Goal: Transaction & Acquisition: Purchase product/service

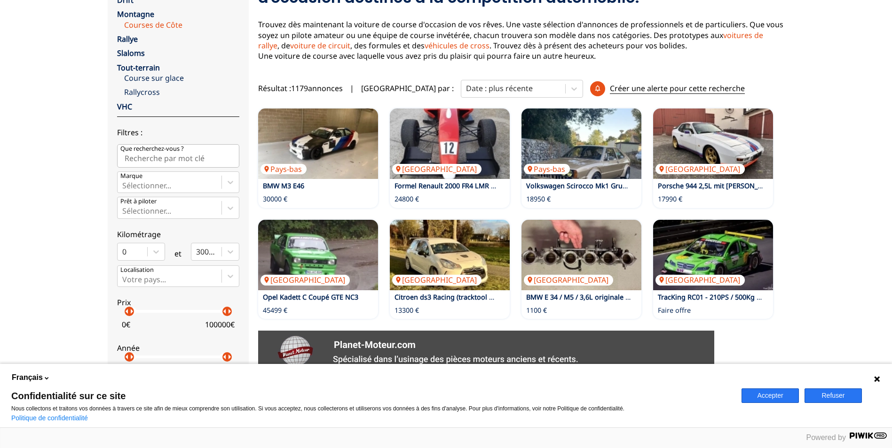
scroll to position [47, 0]
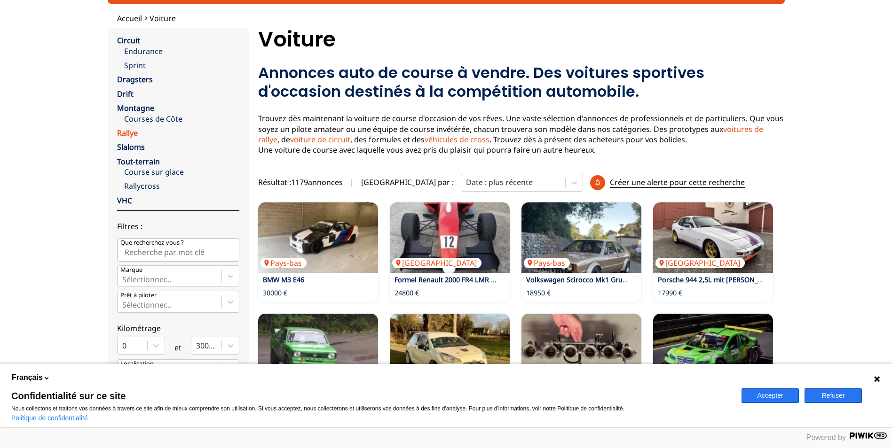
click at [125, 133] on link "Rallye" at bounding box center [127, 133] width 21 height 10
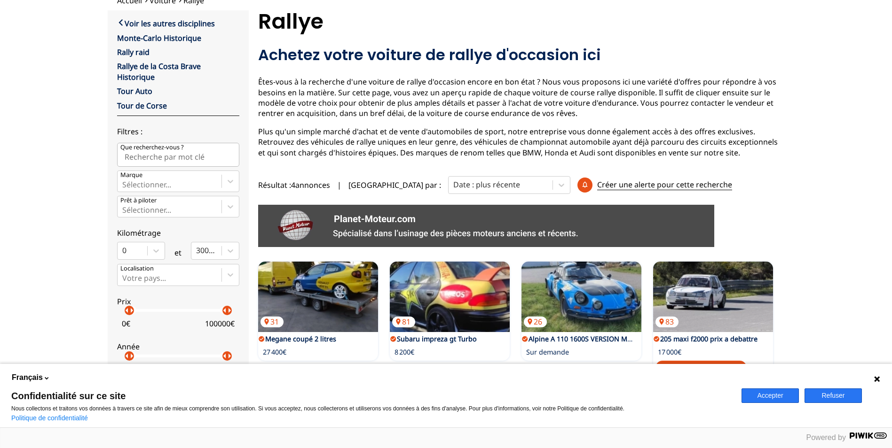
scroll to position [18, 0]
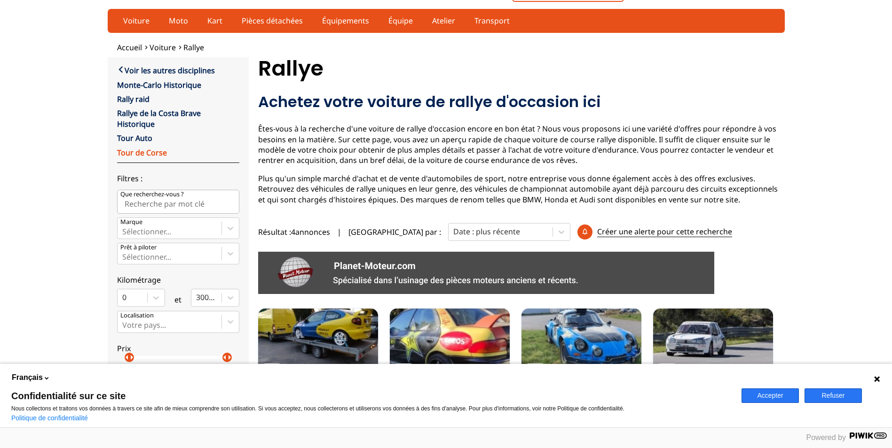
click at [133, 153] on link "Tour de Corse" at bounding box center [142, 153] width 50 height 10
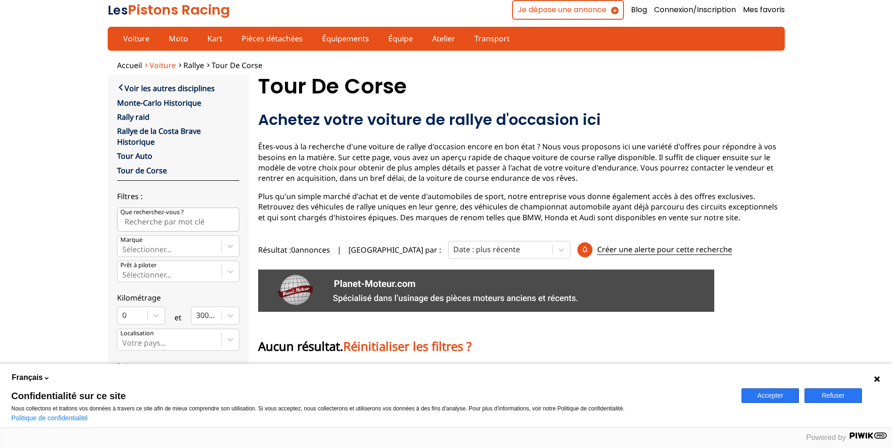
click at [154, 63] on span "Voiture" at bounding box center [162, 65] width 26 height 10
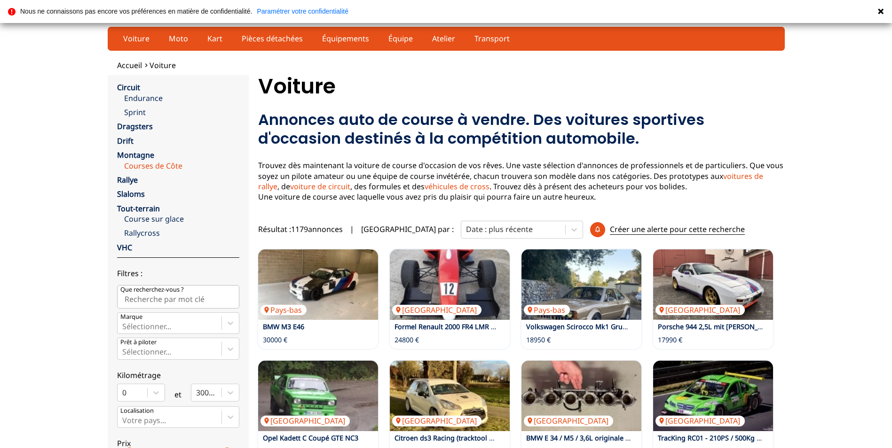
click at [141, 164] on link "Courses de Côte" at bounding box center [181, 166] width 115 height 10
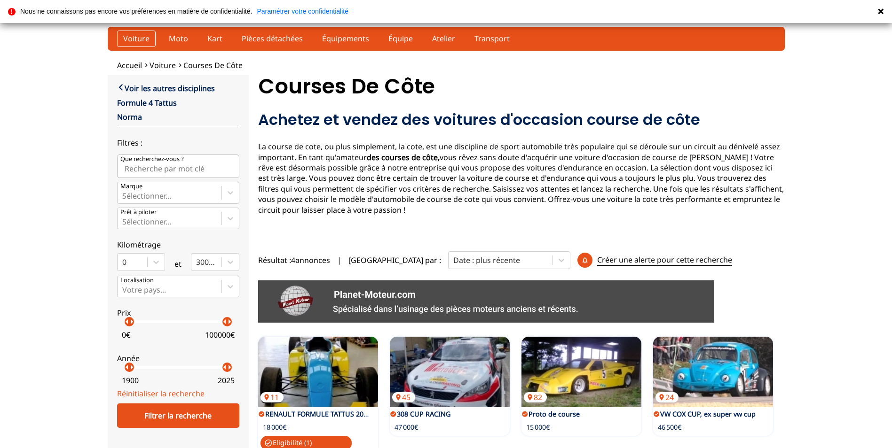
click at [139, 36] on link "Voiture" at bounding box center [136, 39] width 39 height 16
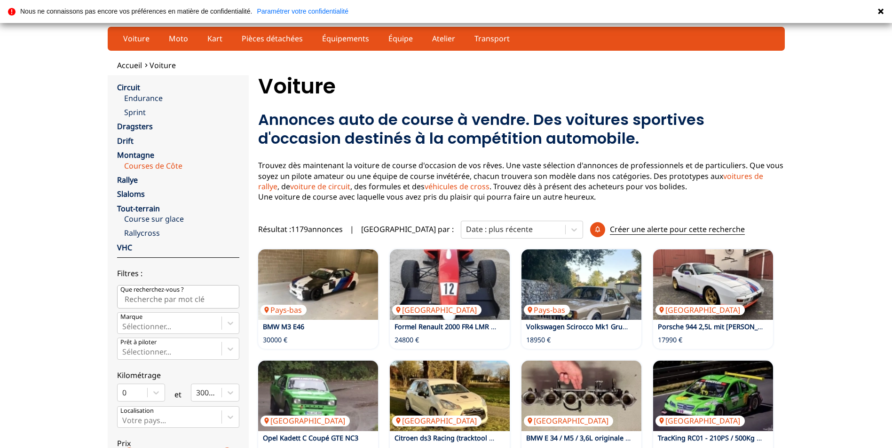
click at [151, 165] on link "Courses de Côte" at bounding box center [181, 166] width 115 height 10
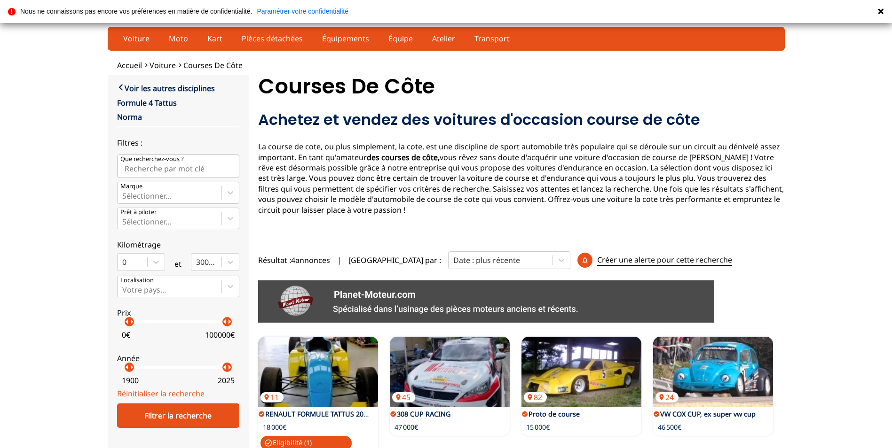
scroll to position [188, 0]
